Goal: Task Accomplishment & Management: Complete application form

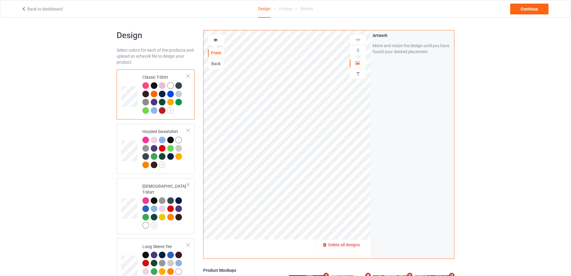
click at [357, 244] on span "Delete all designs" at bounding box center [344, 244] width 32 height 5
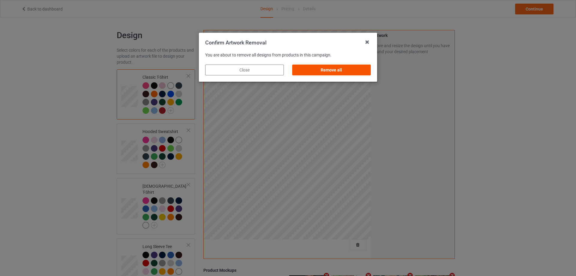
click at [343, 75] on div "Remove all" at bounding box center [331, 69] width 79 height 11
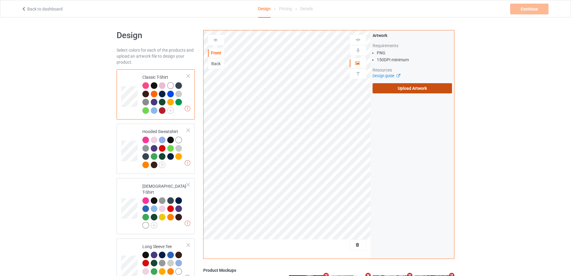
click at [387, 89] on label "Upload Artwork" at bounding box center [412, 88] width 79 height 10
click at [0, 0] on input "Upload Artwork" at bounding box center [0, 0] width 0 height 0
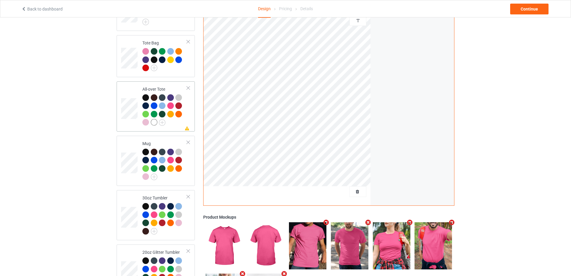
scroll to position [480, 0]
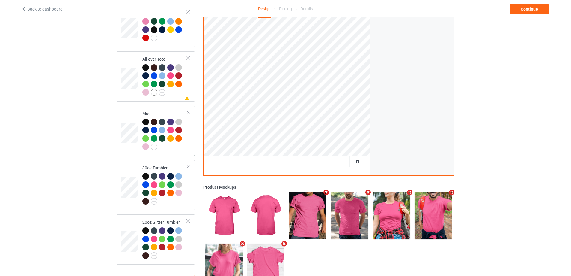
click at [179, 144] on div at bounding box center [164, 134] width 45 height 33
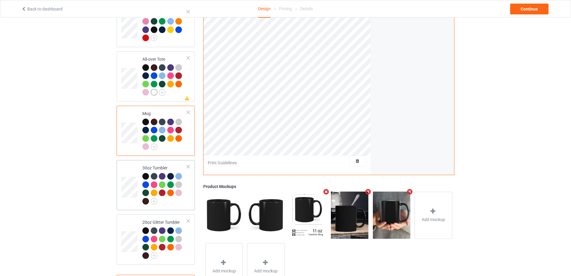
click at [181, 201] on div at bounding box center [164, 189] width 45 height 33
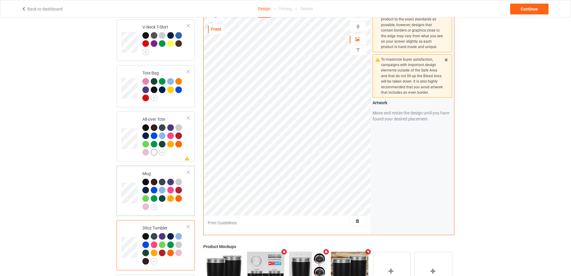
scroll to position [507, 0]
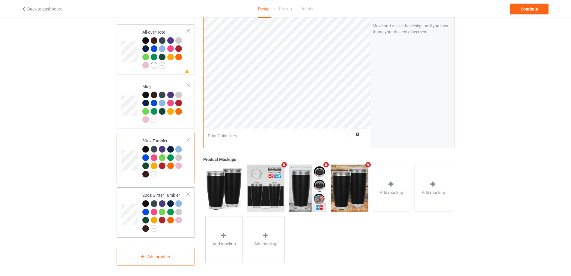
click at [188, 227] on td "20oz Glitter Tumbler" at bounding box center [164, 212] width 51 height 45
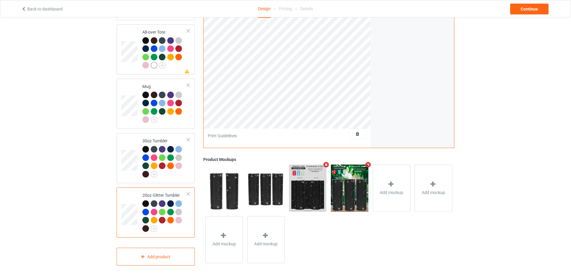
click at [410, 253] on div "Add mockup Add mockup Add mockup Add mockup" at bounding box center [328, 214] width 251 height 103
drag, startPoint x: 513, startPoint y: 60, endPoint x: 503, endPoint y: 59, distance: 10.0
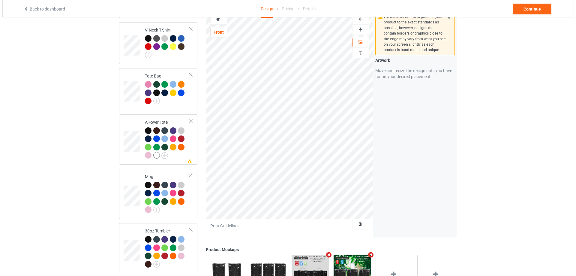
scroll to position [387, 0]
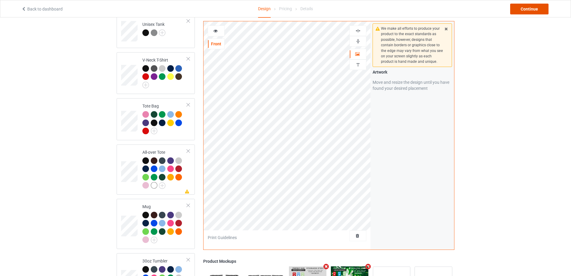
click at [534, 11] on div "Continue" at bounding box center [530, 9] width 38 height 11
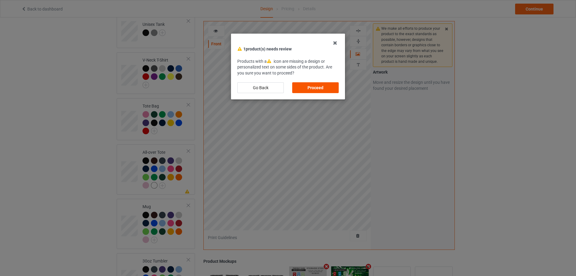
click at [324, 86] on div "Proceed" at bounding box center [315, 87] width 46 height 11
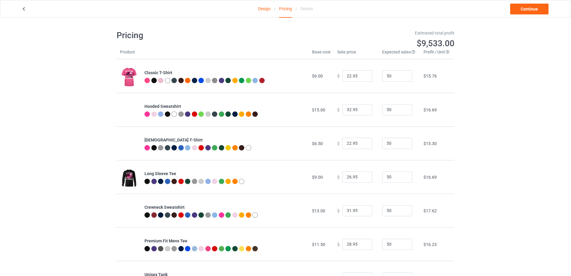
click at [508, 14] on div "Design Pricing Details Continue" at bounding box center [285, 8] width 537 height 17
click at [530, 11] on link "Continue" at bounding box center [530, 9] width 38 height 11
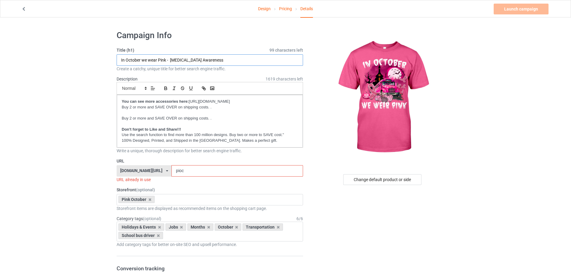
click at [224, 62] on input "In October we wear Pink - Breast Cancer Awareness" at bounding box center [210, 59] width 187 height 11
type input "In October we wear Pink - Breast Cancer Awareness with halloween style 3"
click at [193, 168] on input "pioc" at bounding box center [237, 170] width 131 height 11
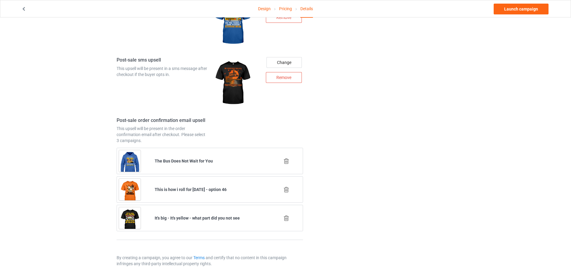
scroll to position [753, 0]
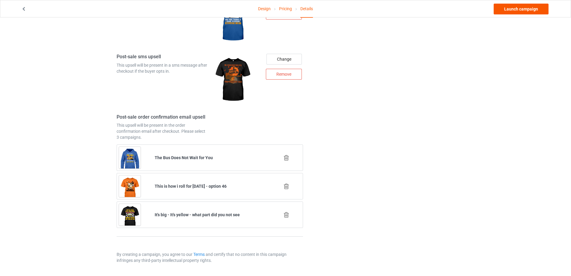
type input "piocha"
click at [514, 9] on link "Launch campaign" at bounding box center [521, 9] width 55 height 11
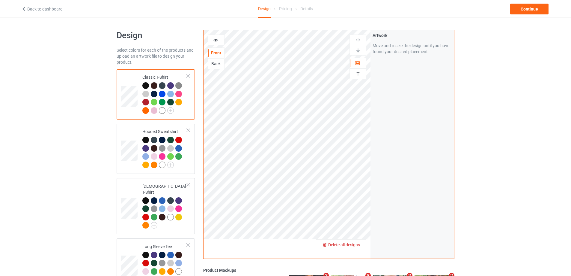
click at [358, 242] on span "Delete all designs" at bounding box center [344, 244] width 32 height 5
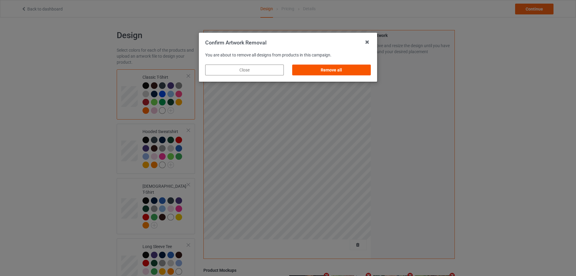
click at [325, 71] on div "Remove all" at bounding box center [331, 69] width 79 height 11
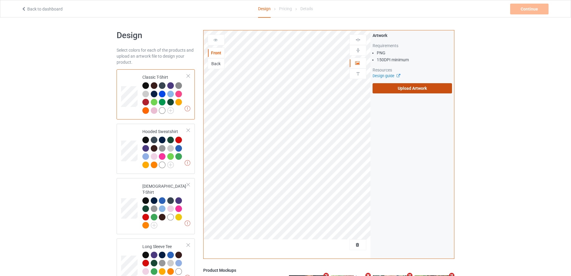
click at [399, 85] on label "Upload Artwork" at bounding box center [412, 88] width 79 height 10
click at [0, 0] on input "Upload Artwork" at bounding box center [0, 0] width 0 height 0
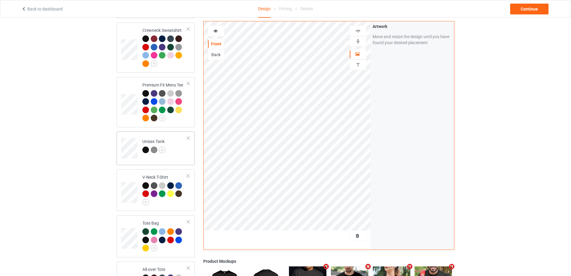
scroll to position [360, 0]
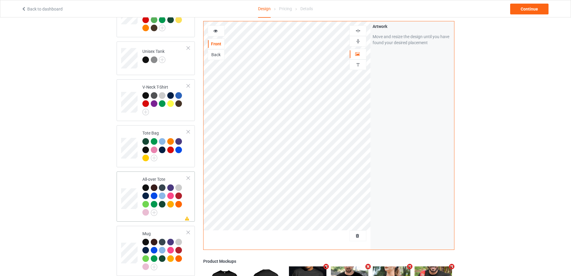
click at [188, 197] on td "Missing artwork on 1 side(s) All-over Tote" at bounding box center [164, 196] width 51 height 45
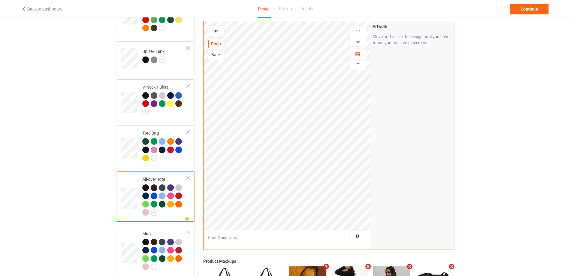
scroll to position [450, 0]
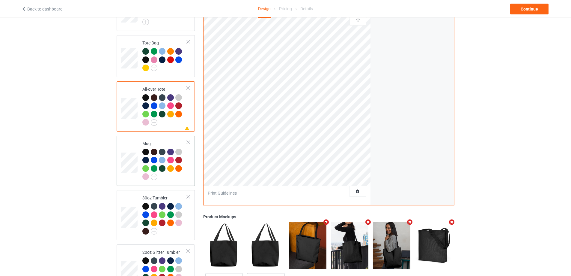
click at [190, 175] on td "Mug" at bounding box center [164, 160] width 51 height 45
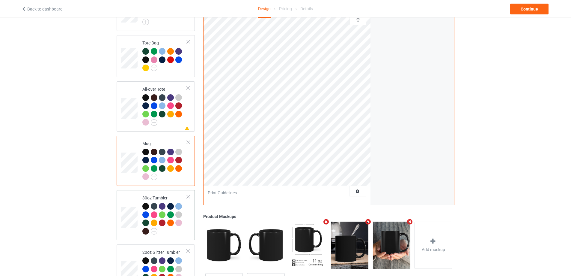
click at [187, 217] on div at bounding box center [164, 219] width 45 height 33
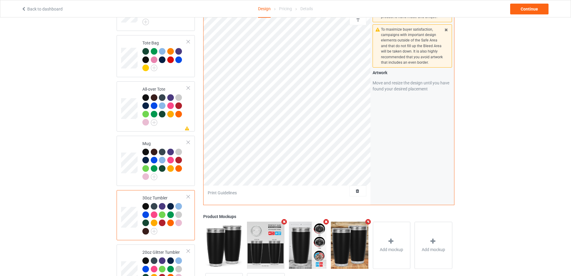
scroll to position [507, 0]
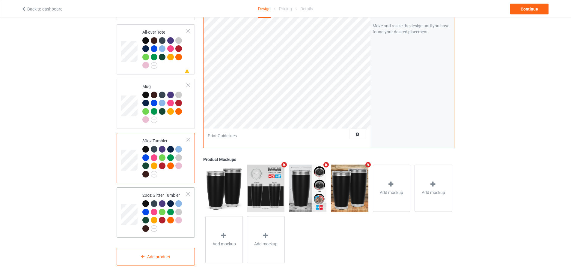
click at [183, 212] on div at bounding box center [179, 212] width 8 height 8
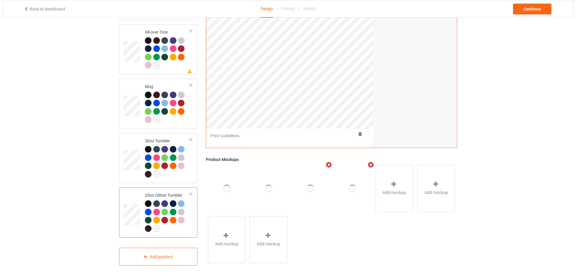
scroll to position [387, 0]
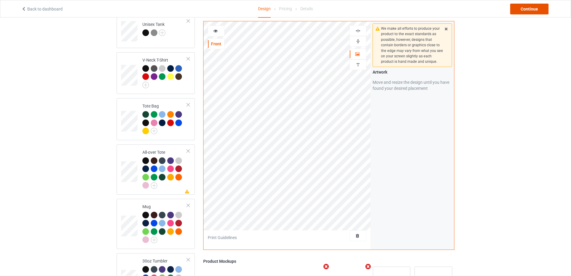
click at [525, 11] on div "Continue" at bounding box center [530, 9] width 38 height 11
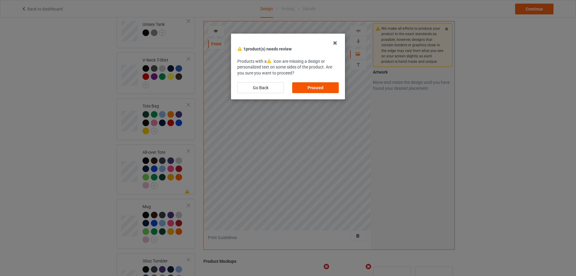
click at [299, 85] on div "Proceed" at bounding box center [315, 87] width 46 height 11
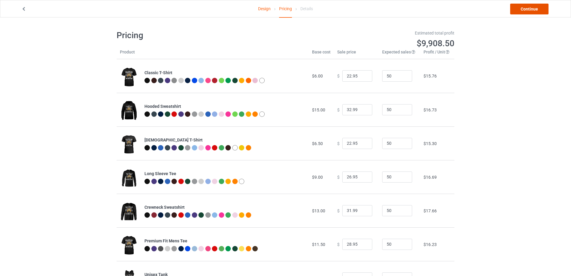
click at [532, 7] on link "Continue" at bounding box center [530, 9] width 38 height 11
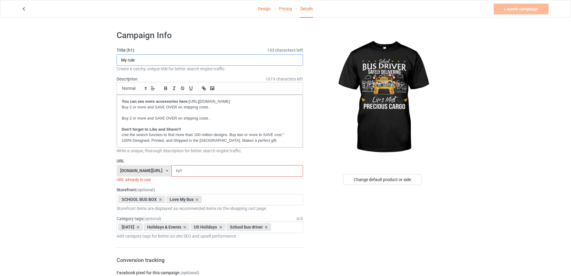
click at [169, 61] on input "My rule" at bounding box center [210, 59] width 187 height 11
type input "School bus driver safely delivering life's most precious cargo"
click at [184, 168] on input "ru1" at bounding box center [237, 170] width 131 height 11
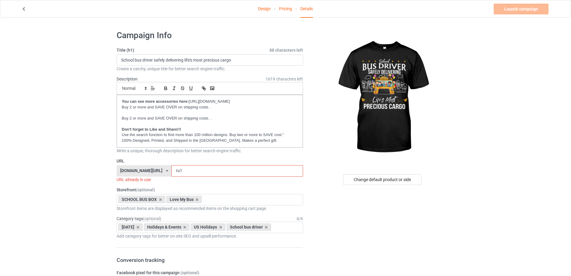
click at [184, 168] on input "ru1" at bounding box center [237, 170] width 131 height 11
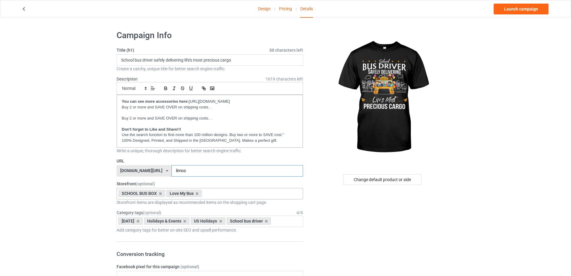
type input "limos"
click at [232, 195] on div "SCHOOL BUS BOX Love My Bus Welcome Back to school Love the bus month Pink Octob…" at bounding box center [210, 193] width 187 height 11
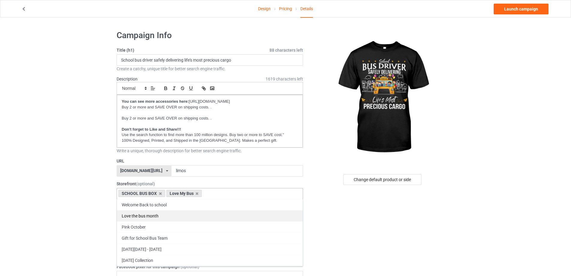
click at [194, 216] on div "Love the bus month" at bounding box center [210, 215] width 186 height 11
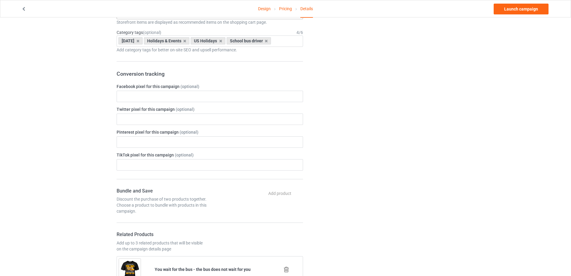
scroll to position [90, 0]
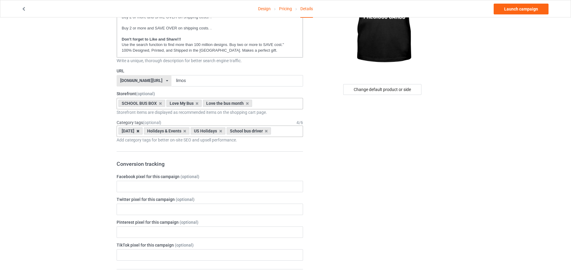
click at [139, 131] on icon at bounding box center [137, 131] width 3 height 4
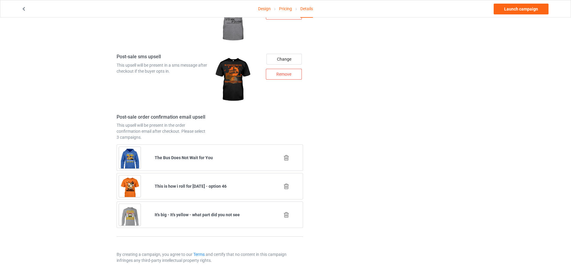
scroll to position [685, 0]
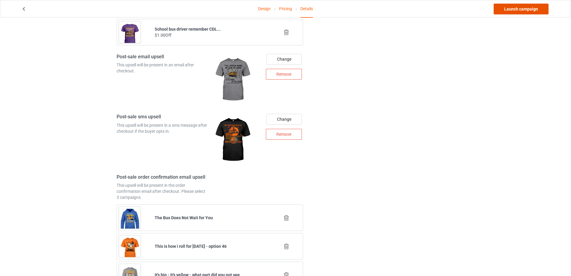
click at [516, 11] on link "Launch campaign" at bounding box center [521, 9] width 55 height 11
